Goal: Task Accomplishment & Management: Manage account settings

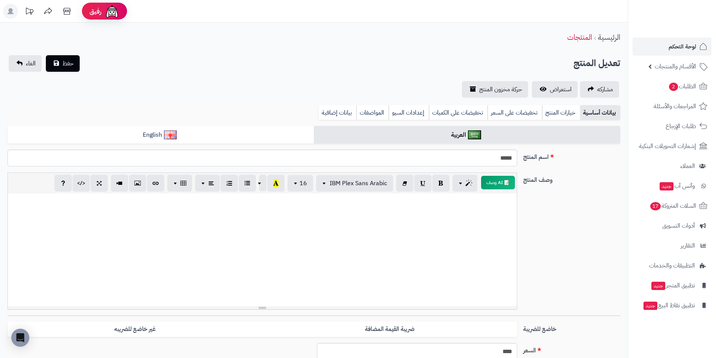
select select
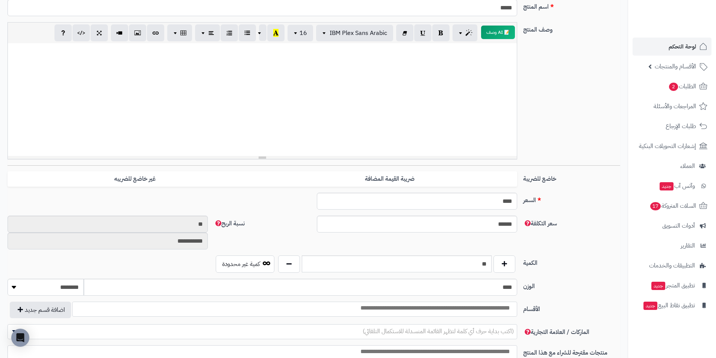
scroll to position [150, 0]
drag, startPoint x: 442, startPoint y: 200, endPoint x: 513, endPoint y: 201, distance: 71.4
click at [513, 201] on input "****" at bounding box center [417, 201] width 200 height 17
click at [391, 178] on label "ضريبة القيمة المضافة" at bounding box center [389, 178] width 255 height 15
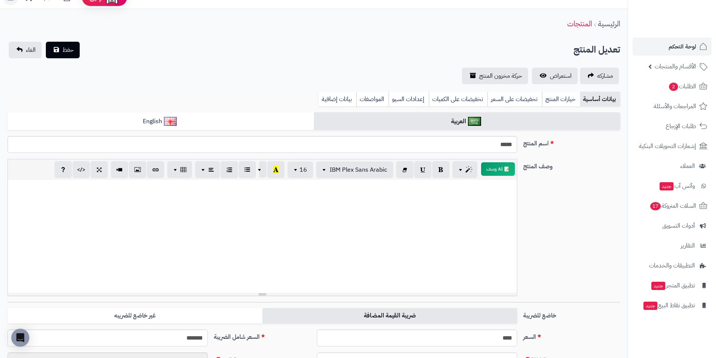
scroll to position [0, 0]
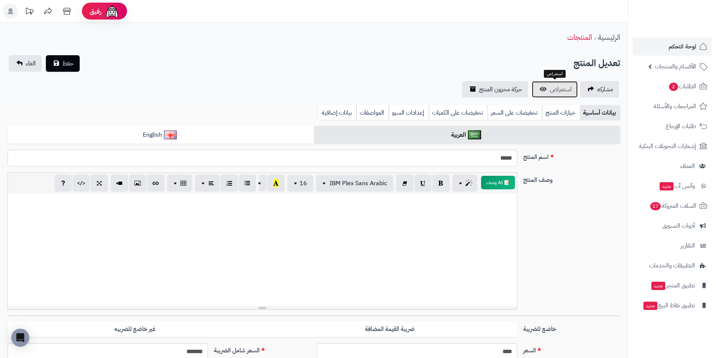
click at [558, 84] on link "استعراض" at bounding box center [555, 89] width 46 height 17
click at [696, 44] on span "لوحة التحكم" at bounding box center [682, 46] width 27 height 11
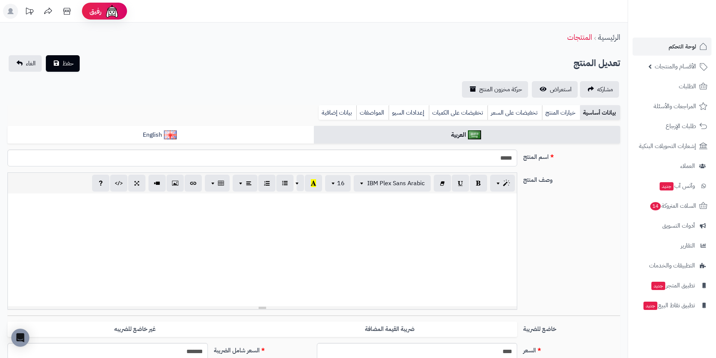
select select
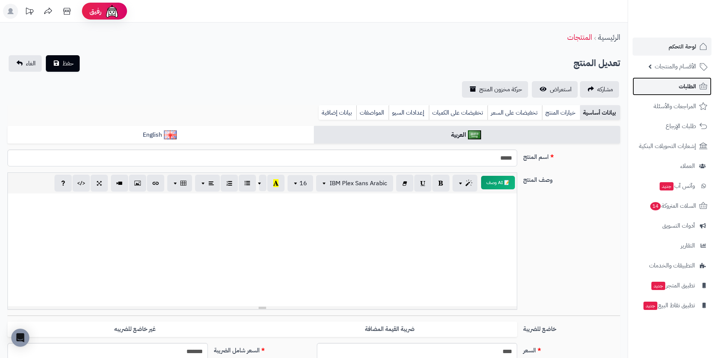
click at [693, 88] on span "الطلبات" at bounding box center [687, 86] width 17 height 11
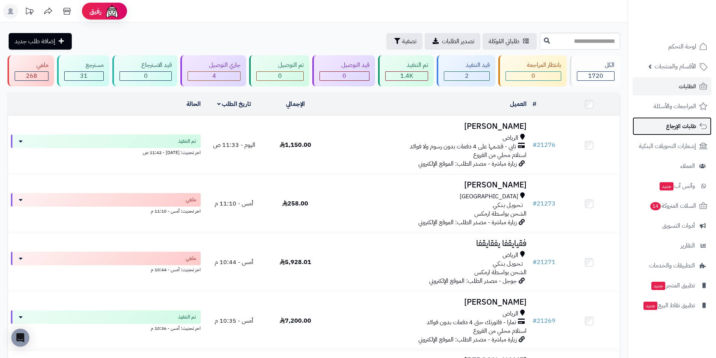
click at [685, 129] on span "طلبات الإرجاع" at bounding box center [681, 126] width 30 height 11
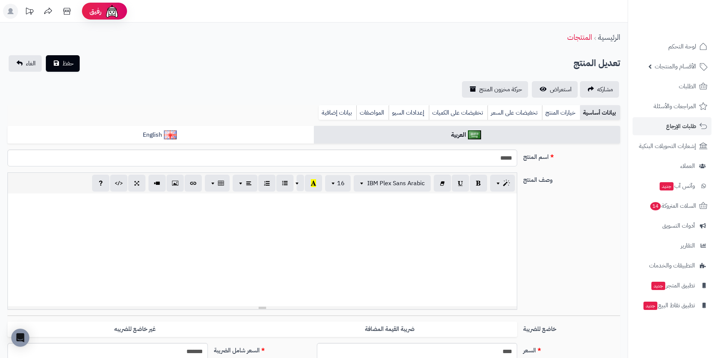
select select
